Goal: Information Seeking & Learning: Find specific fact

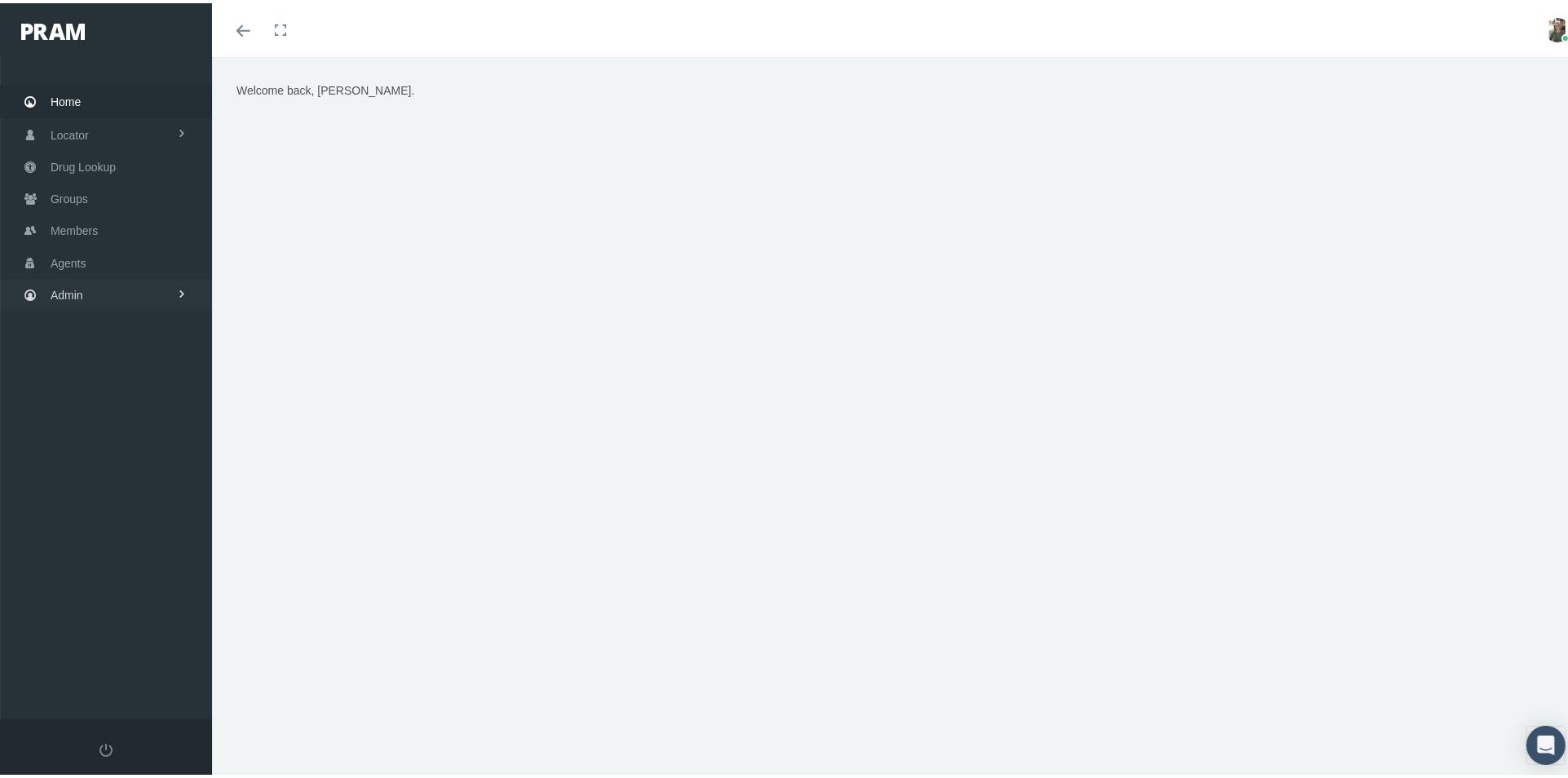
click at [68, 276] on span "Admin" at bounding box center [66, 292] width 32 height 31
click at [83, 222] on span "Members" at bounding box center [74, 227] width 47 height 31
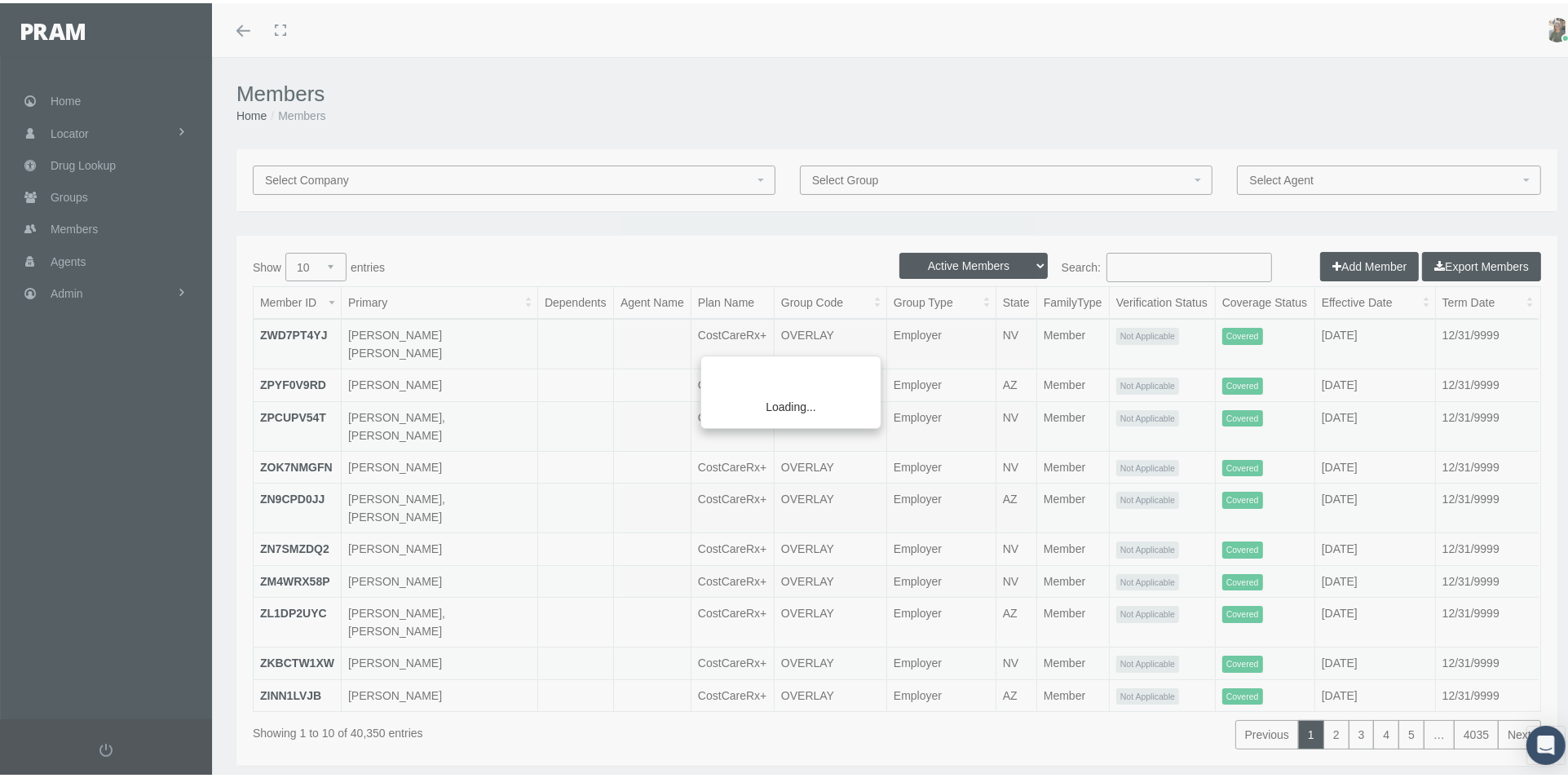
click at [1120, 261] on div "Loading..." at bounding box center [784, 389] width 1568 height 778
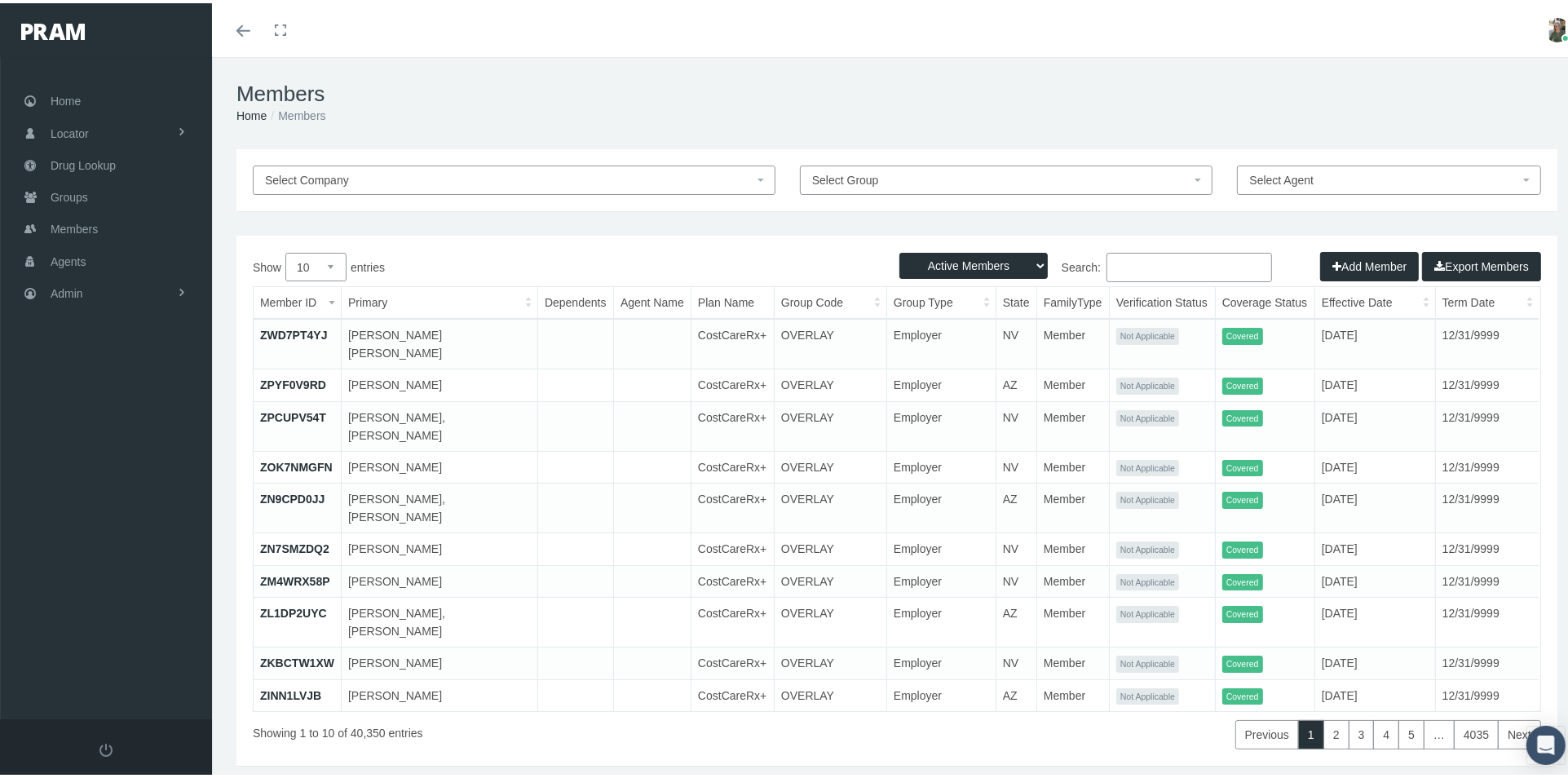
click at [1116, 267] on input "Search:" at bounding box center [1189, 264] width 166 height 29
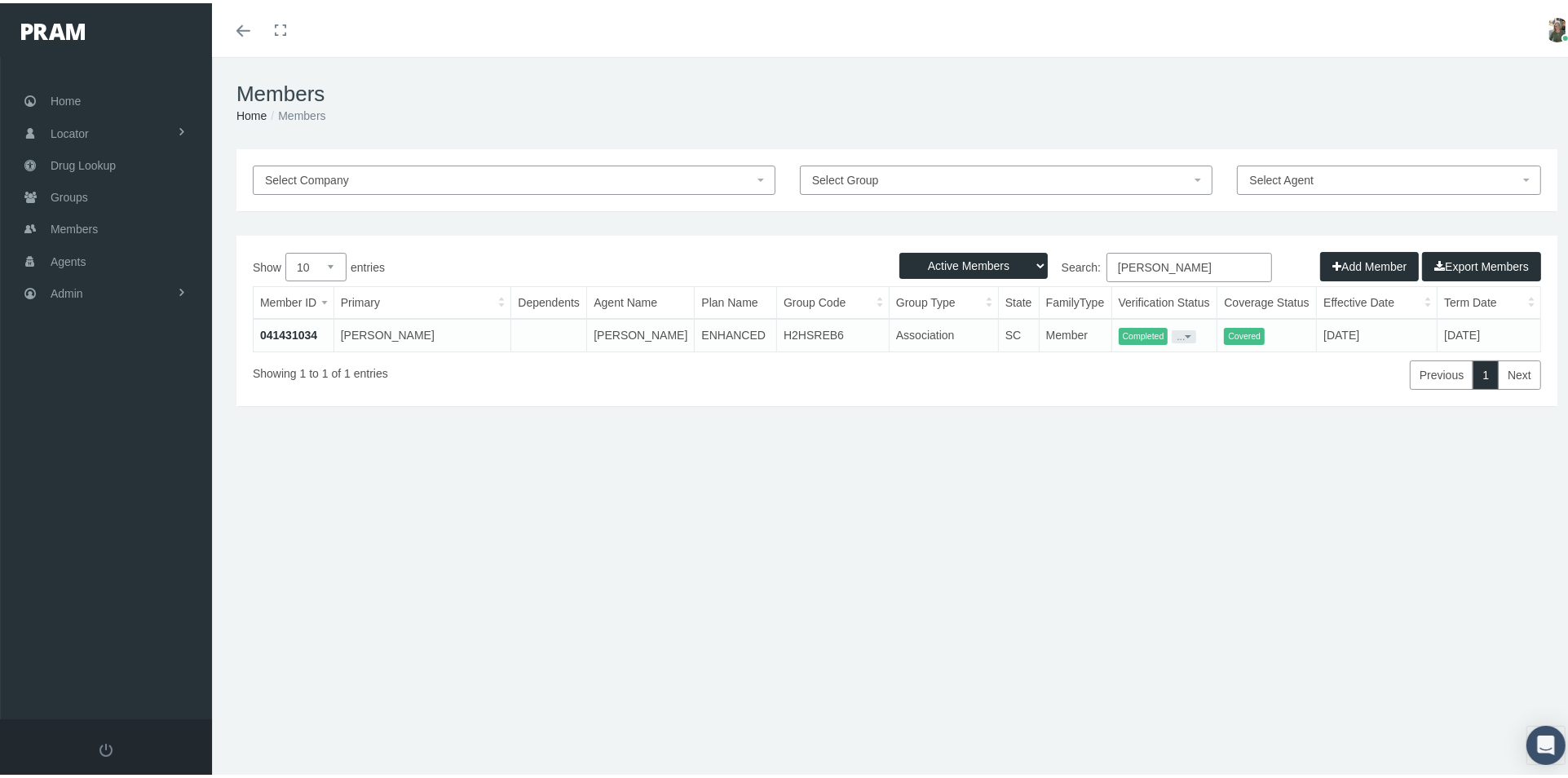
type input "brandi ford"
click at [308, 332] on link "041431034" at bounding box center [289, 332] width 57 height 13
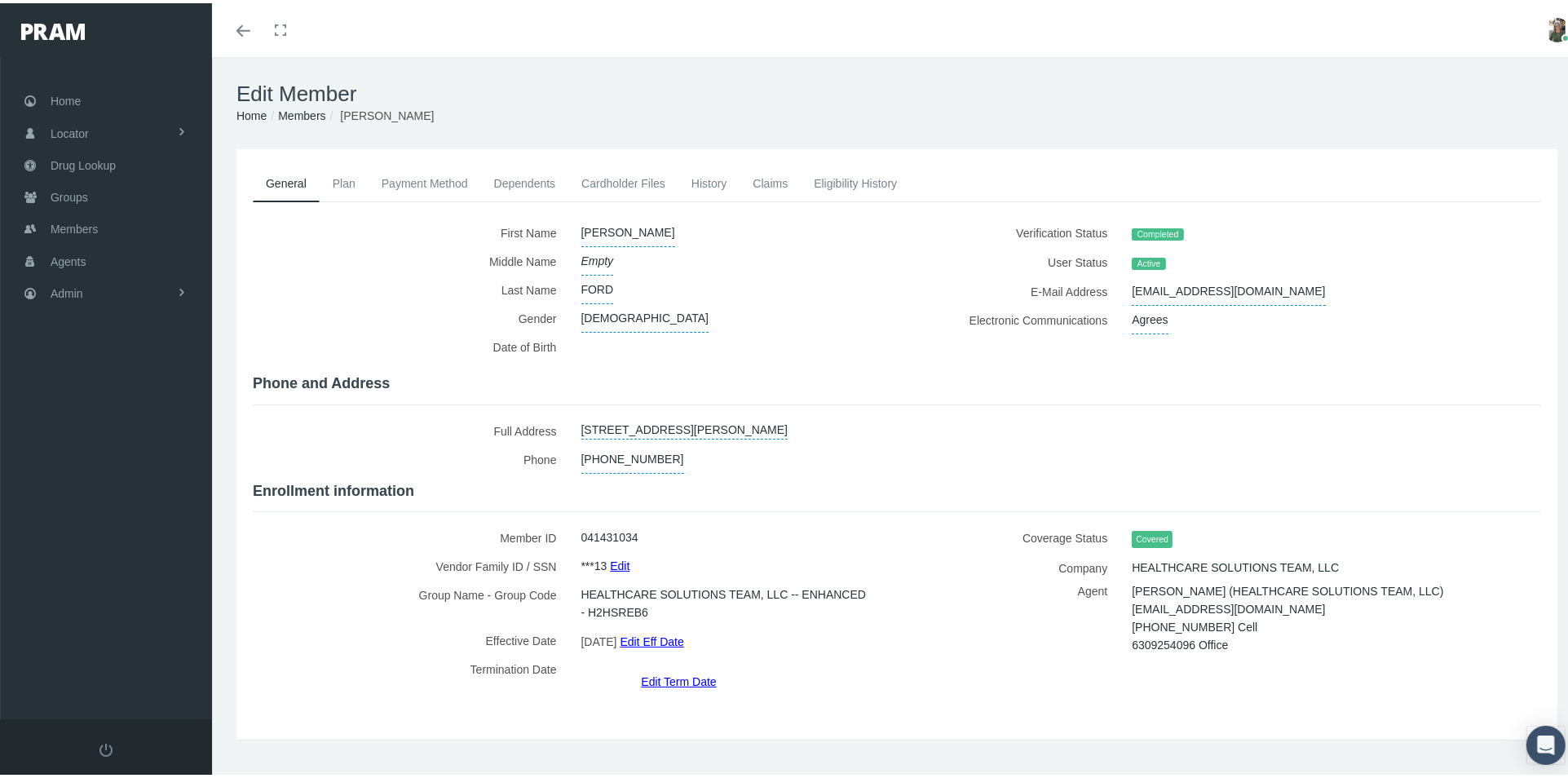
click at [825, 180] on link "Eligibility History" at bounding box center [855, 180] width 110 height 36
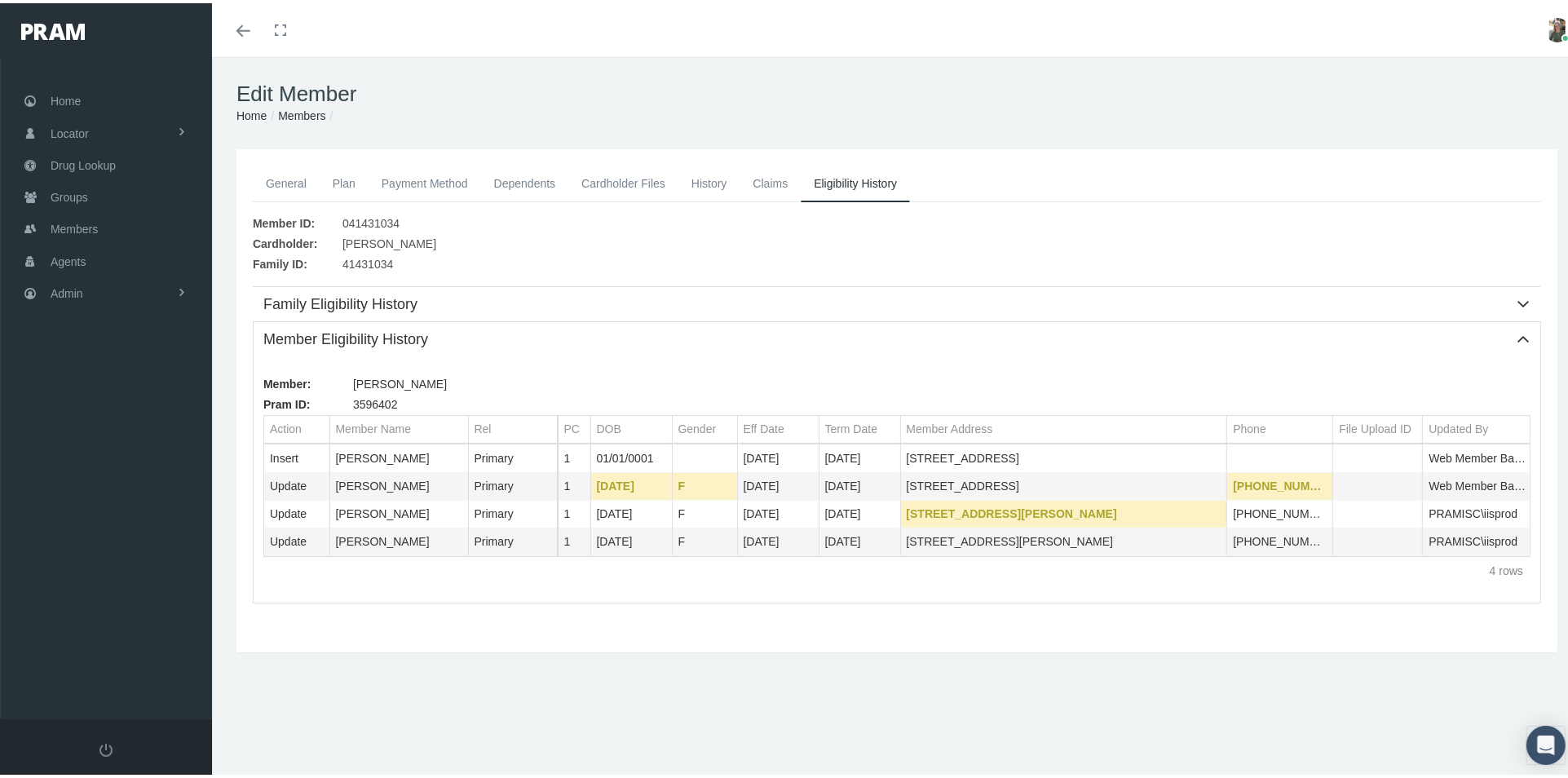
click at [700, 180] on link "History" at bounding box center [709, 180] width 62 height 36
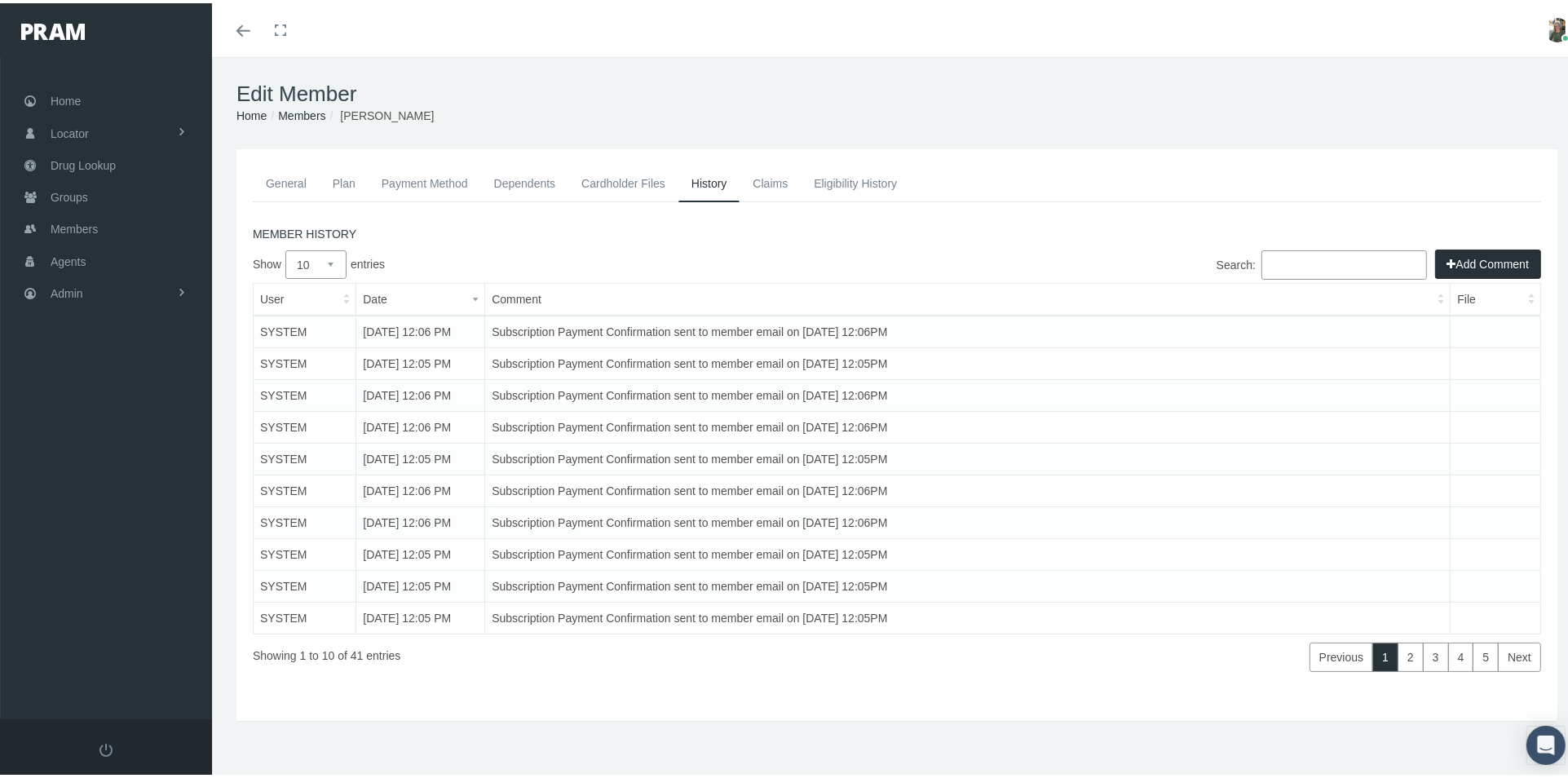
click at [515, 173] on link "Dependents" at bounding box center [525, 180] width 88 height 36
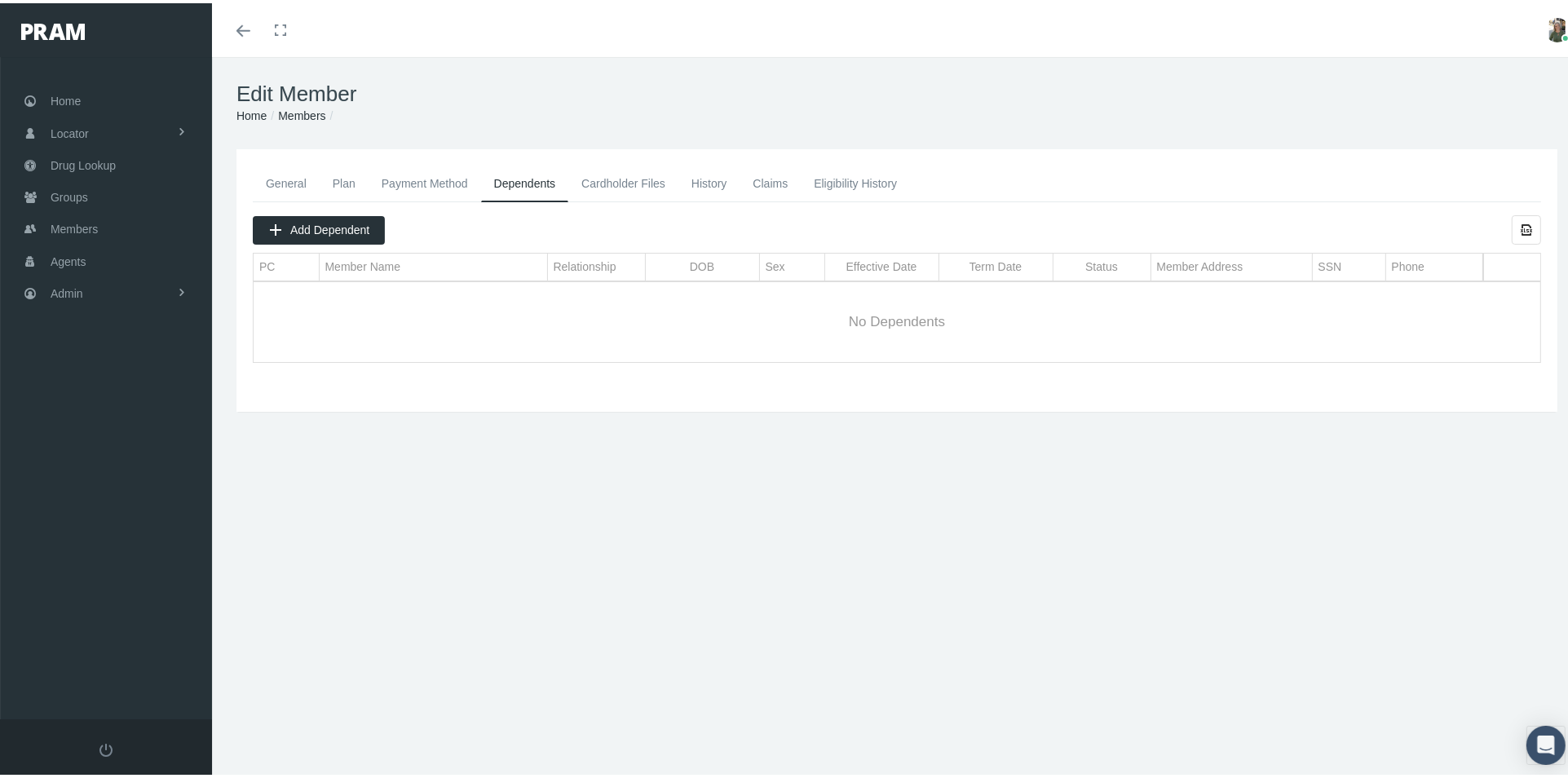
click at [305, 174] on link "General" at bounding box center [286, 180] width 67 height 36
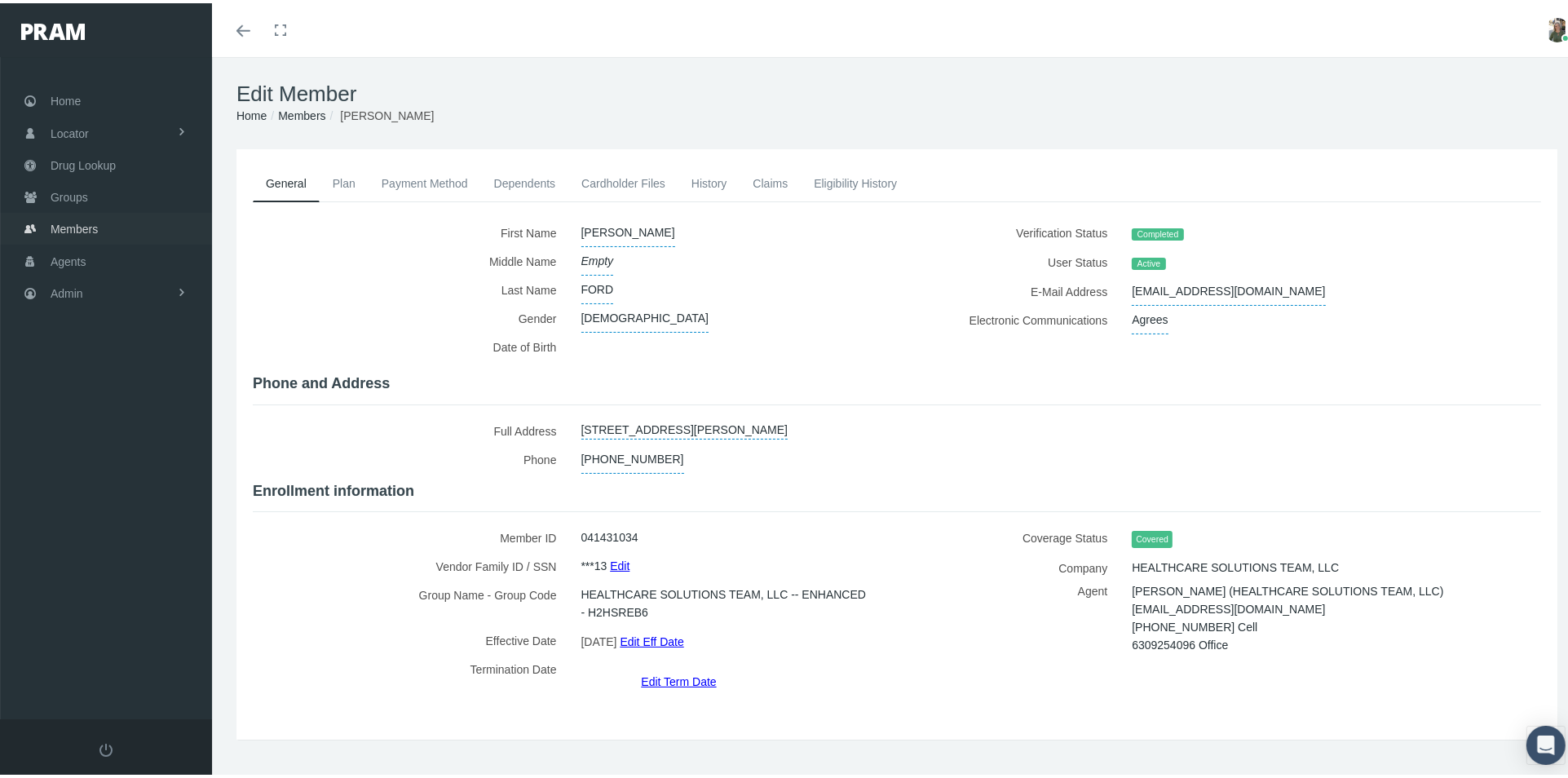
click at [63, 236] on span "Members" at bounding box center [74, 226] width 47 height 31
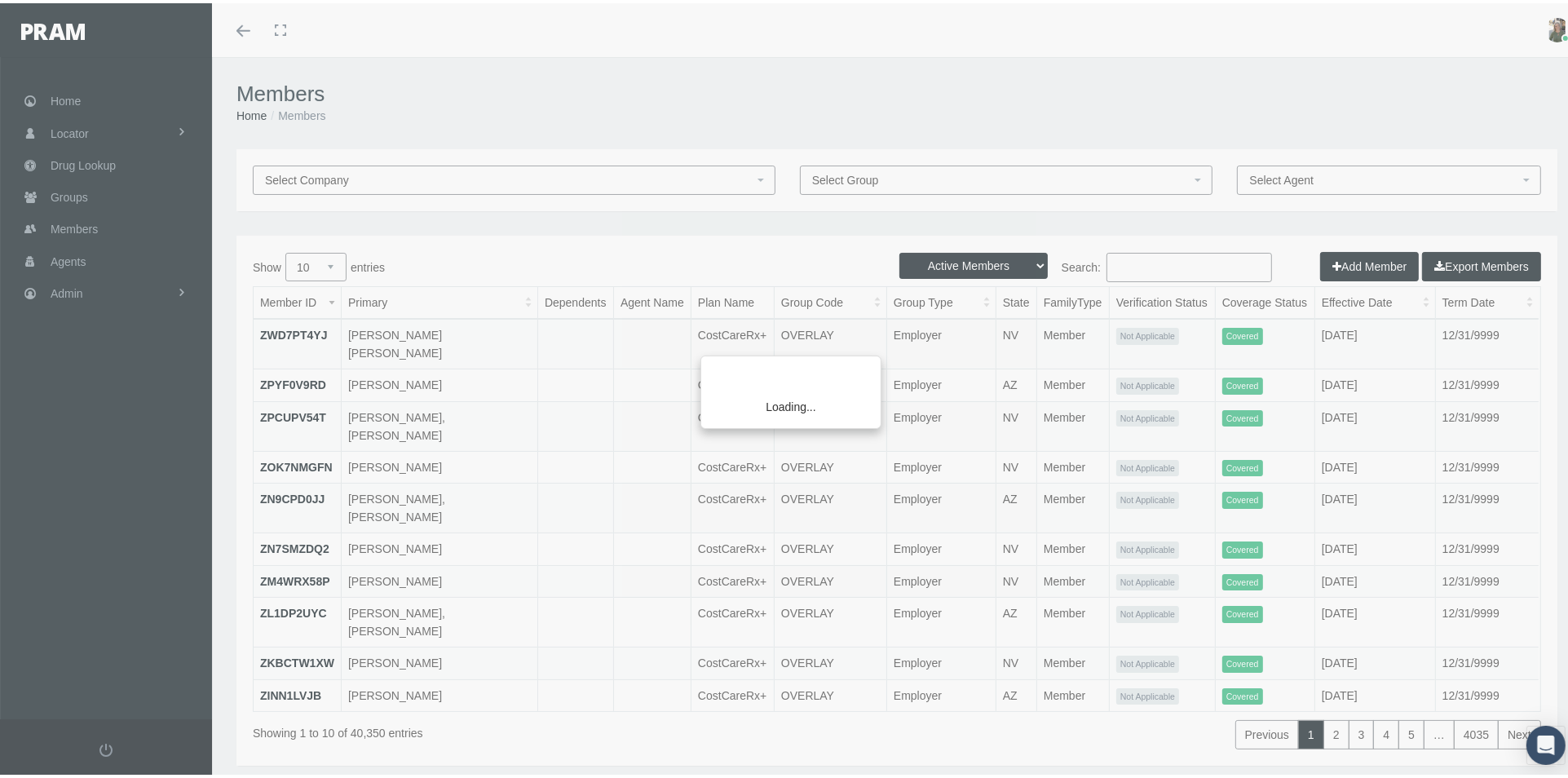
click at [1125, 260] on div "Loading..." at bounding box center [784, 389] width 1568 height 778
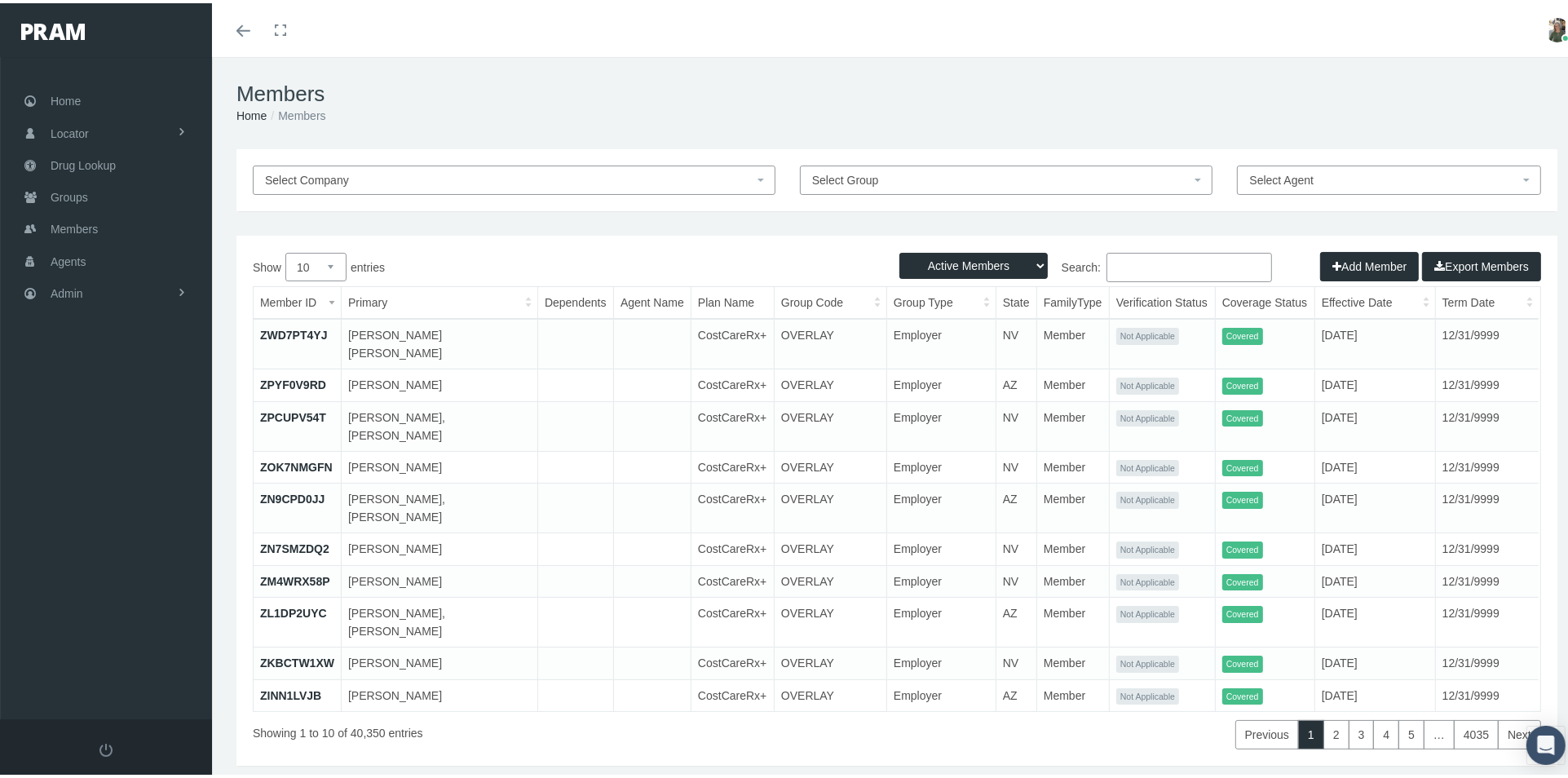
click at [1120, 269] on input "Search:" at bounding box center [1189, 264] width 166 height 29
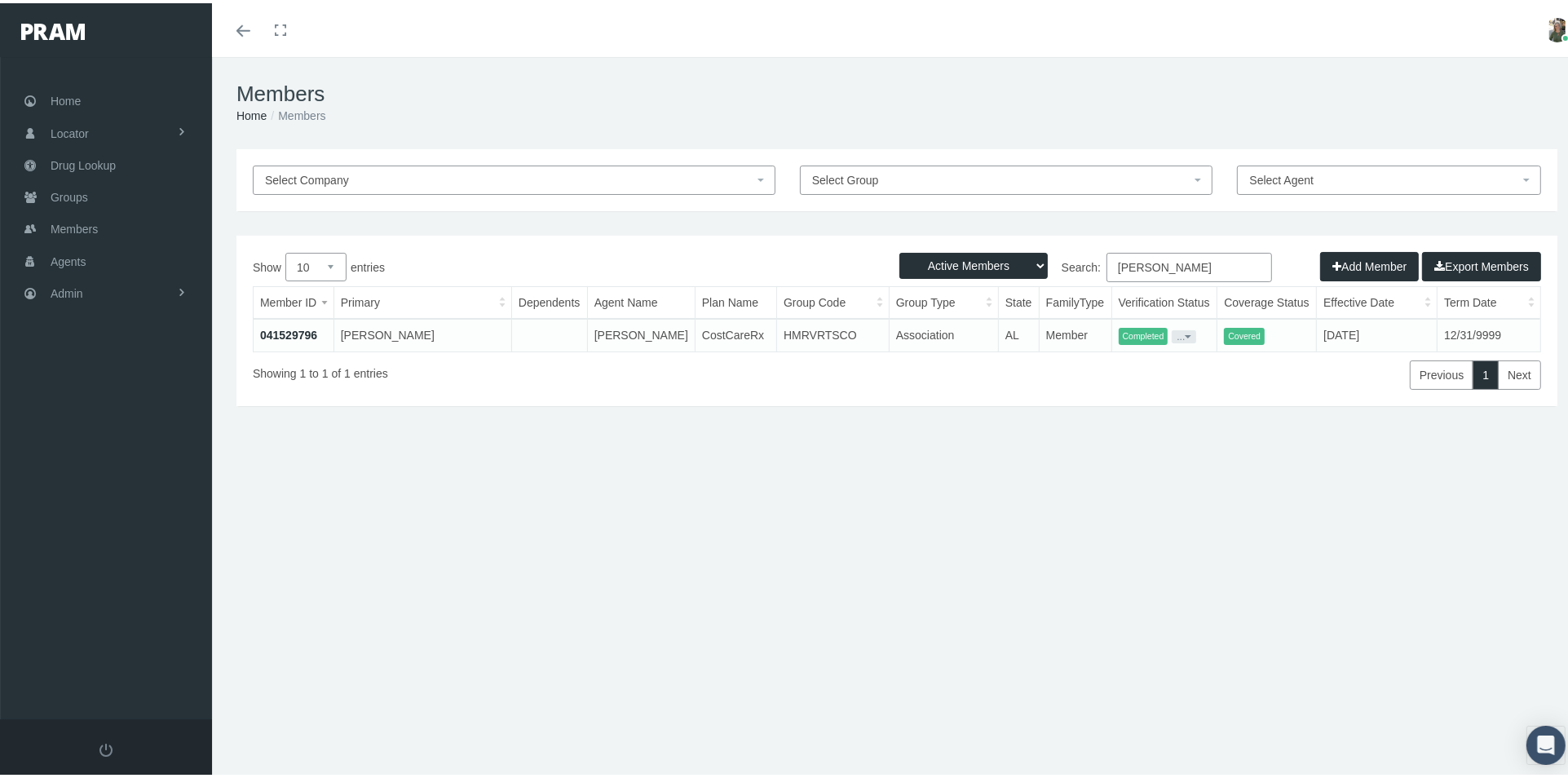
type input "orr, Soshana"
click at [282, 333] on link "041529796" at bounding box center [289, 332] width 57 height 13
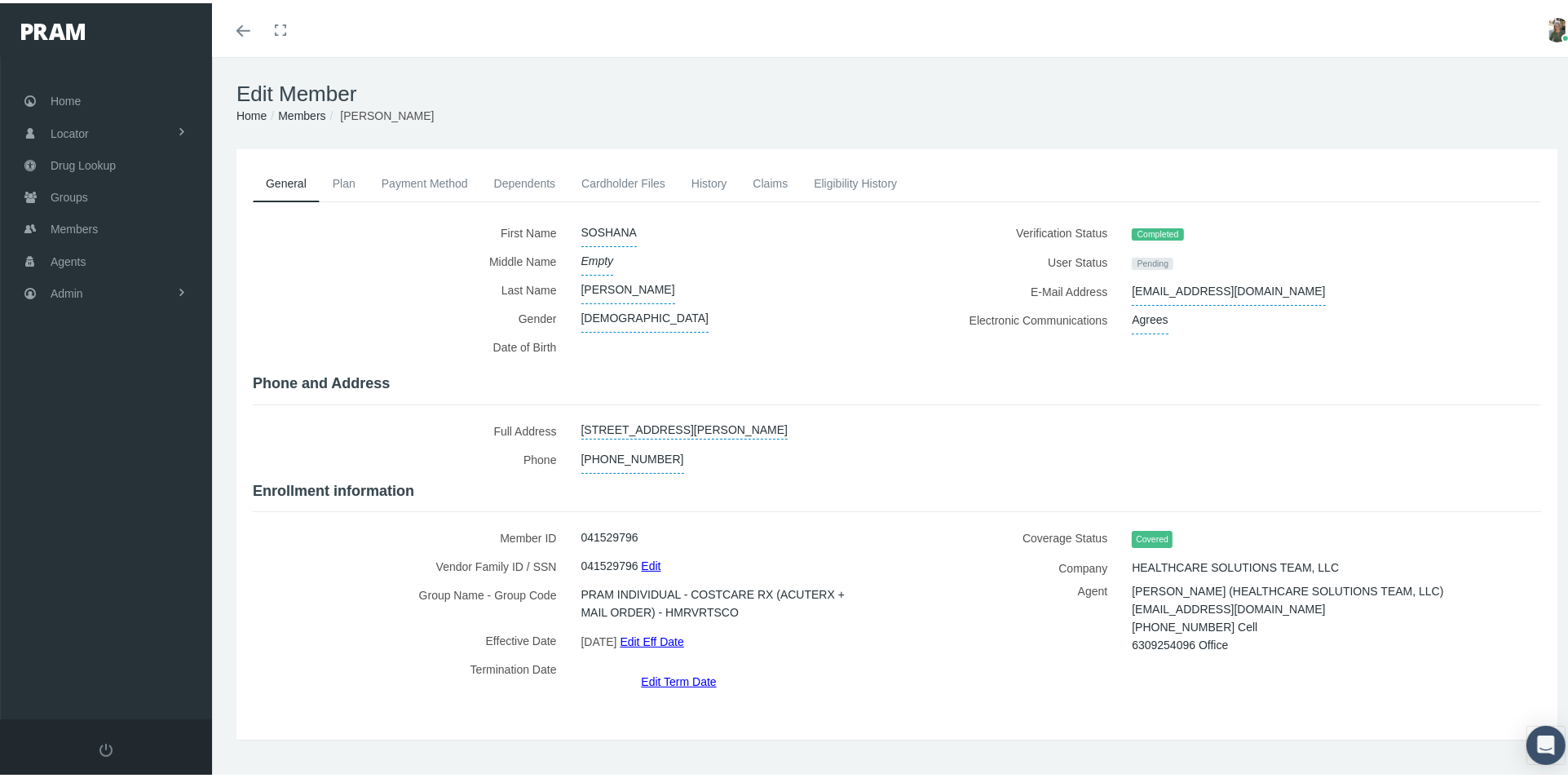
click at [602, 181] on link "Cardholder Files" at bounding box center [624, 180] width 110 height 36
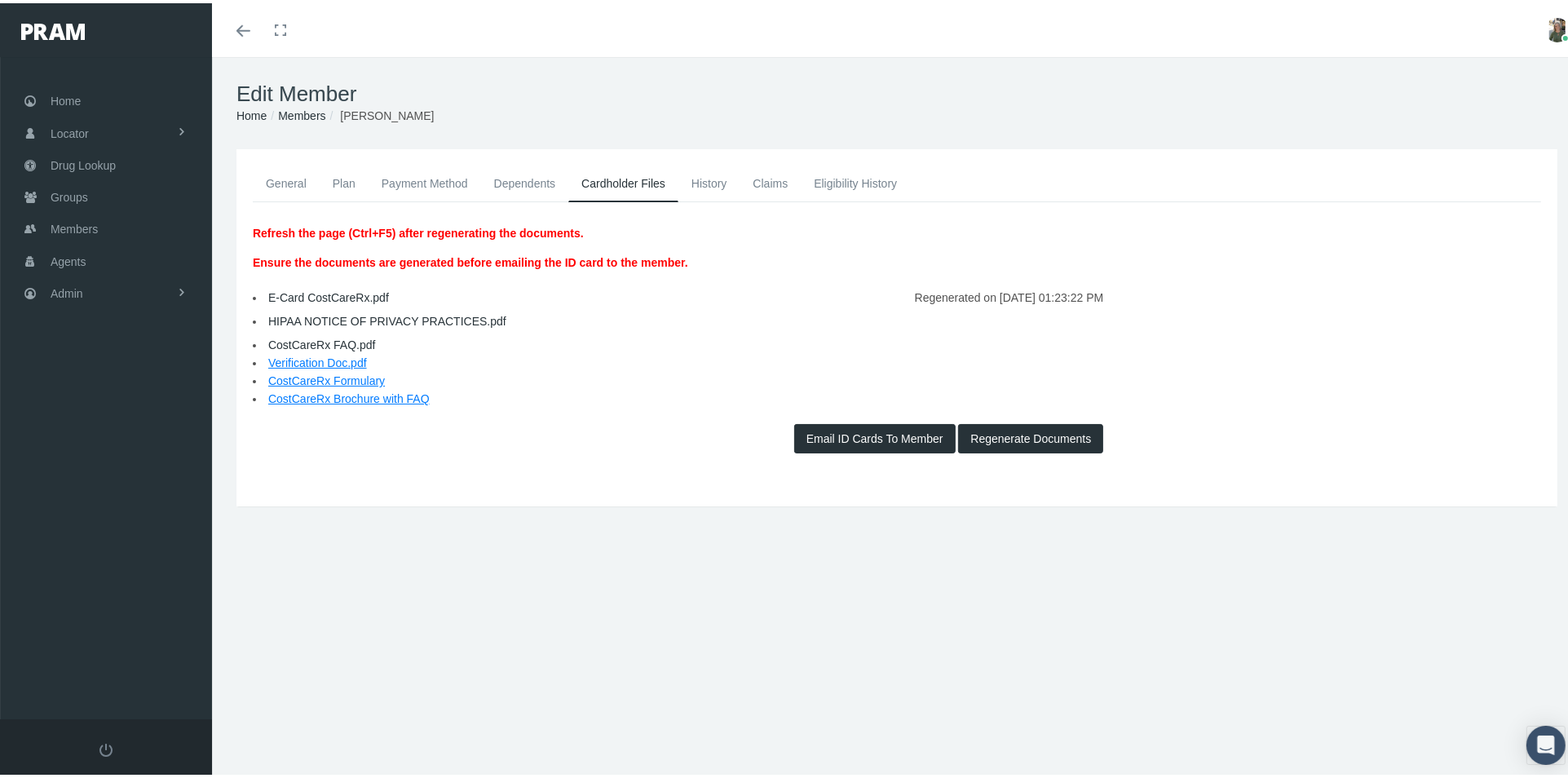
click at [301, 292] on link "E-Card CostCareRx.pdf" at bounding box center [329, 295] width 121 height 13
